Goal: Navigation & Orientation: Find specific page/section

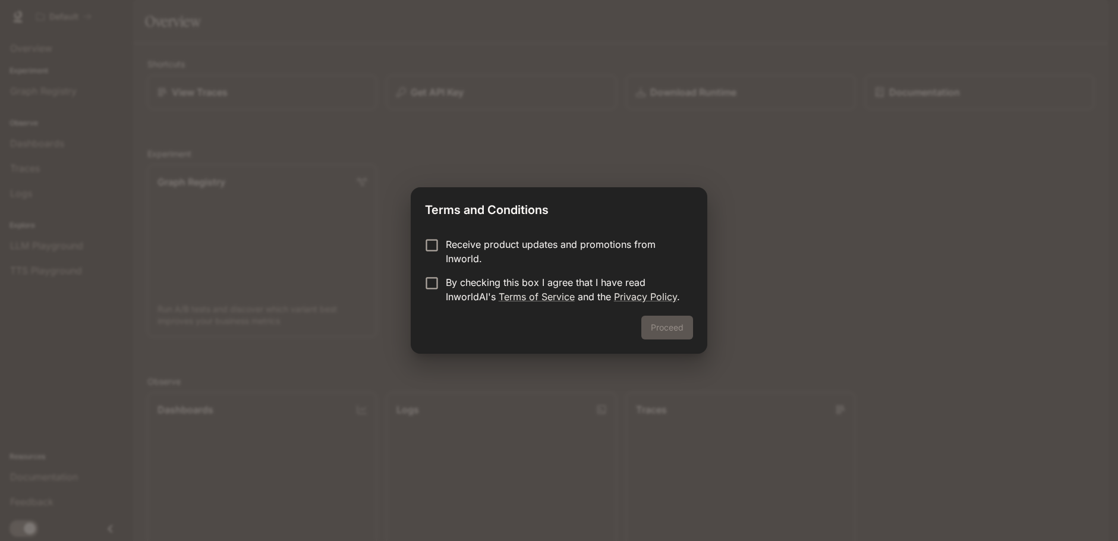
click at [481, 247] on p "Receive product updates and promotions from Inworld." at bounding box center [565, 251] width 238 height 29
click at [448, 284] on p "By checking this box I agree that I have read InworldAI's Terms of Service and …" at bounding box center [565, 289] width 238 height 29
click at [676, 329] on button "Proceed" at bounding box center [667, 328] width 52 height 24
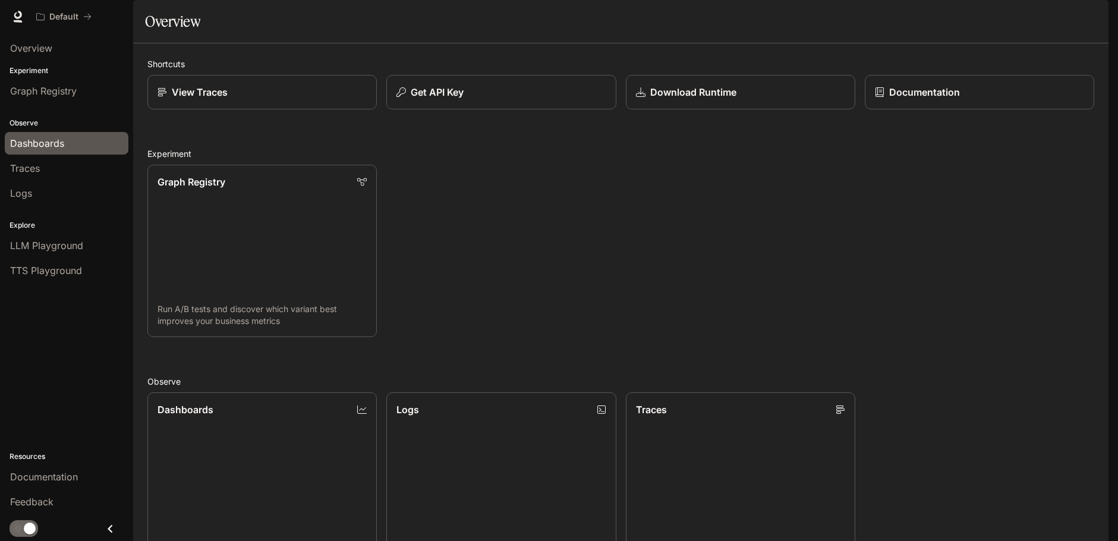
click at [46, 140] on span "Dashboards" at bounding box center [37, 143] width 54 height 14
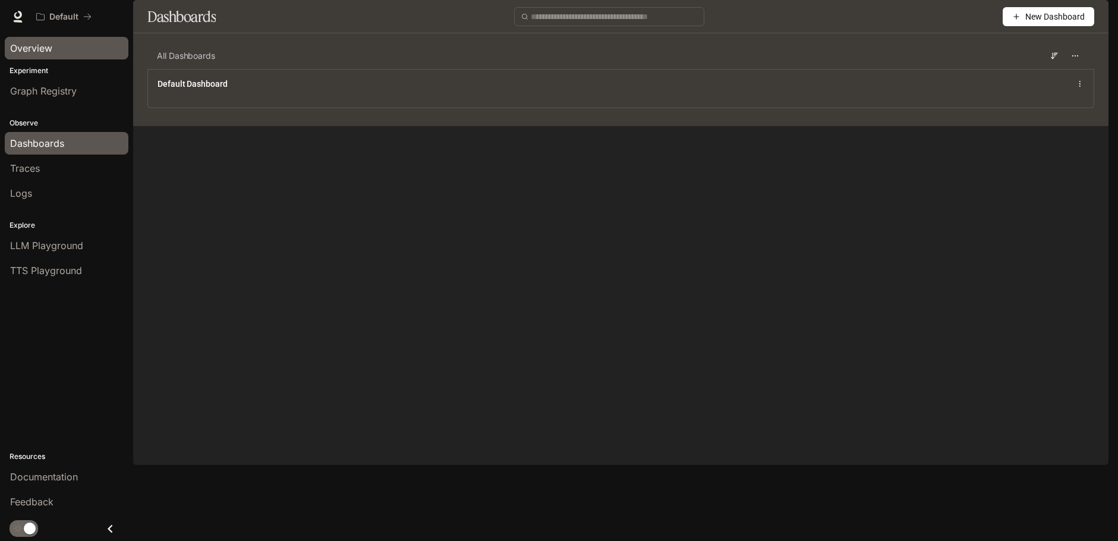
click at [17, 51] on span "Overview" at bounding box center [31, 48] width 42 height 14
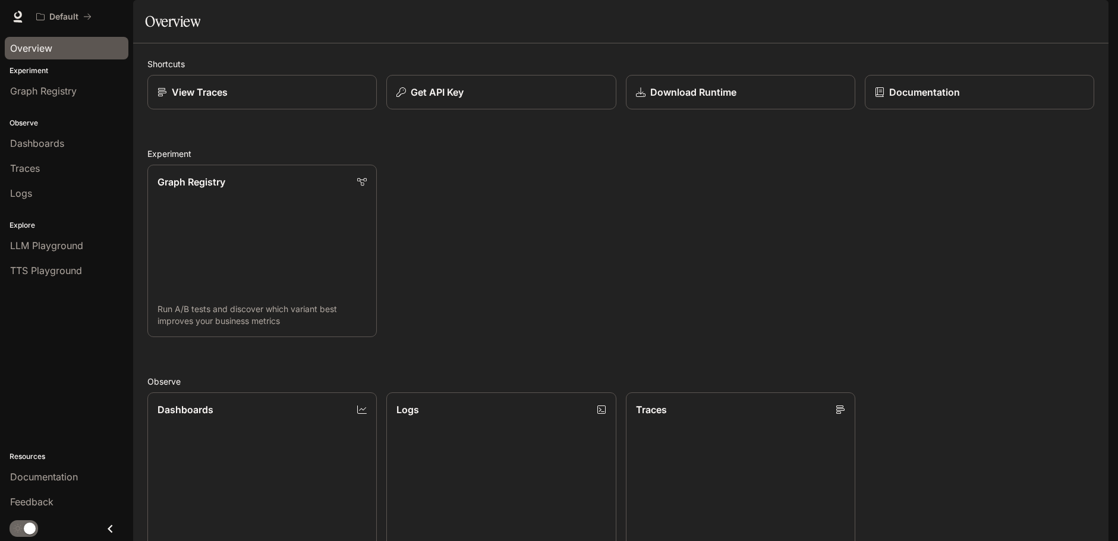
scroll to position [125, 0]
